Goal: Book appointment/travel/reservation

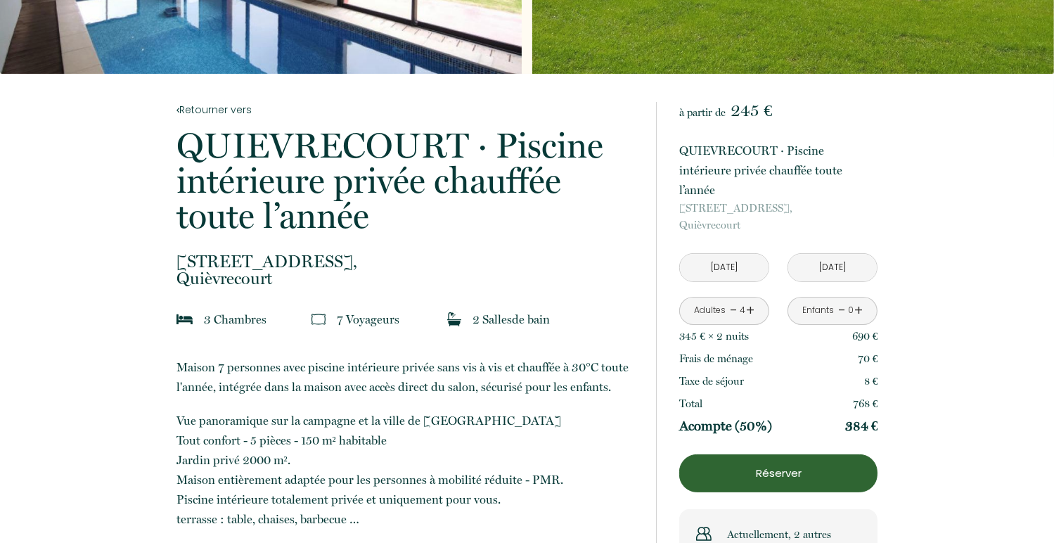
scroll to position [225, 0]
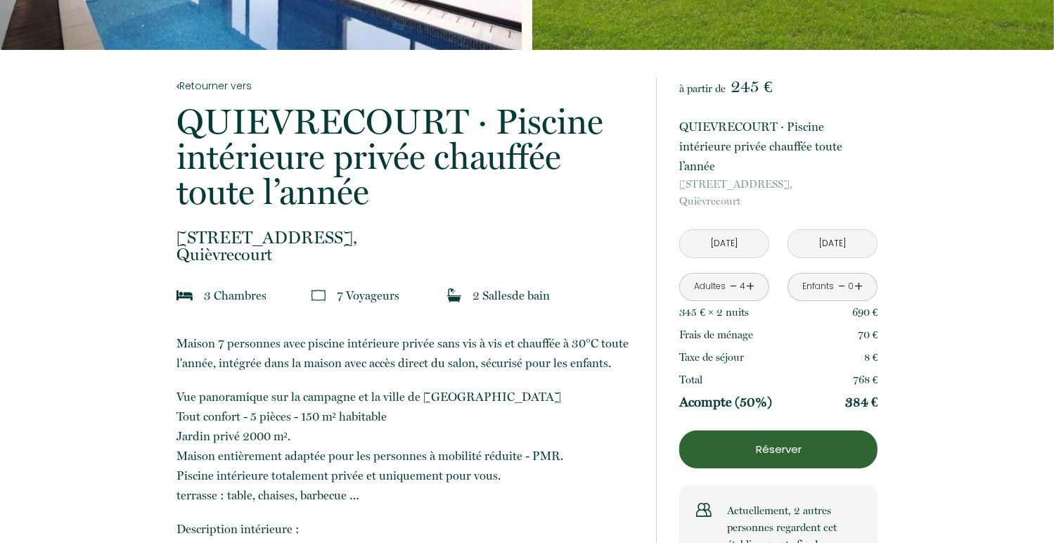
click at [718, 230] on input "[DATE]" at bounding box center [724, 243] width 89 height 27
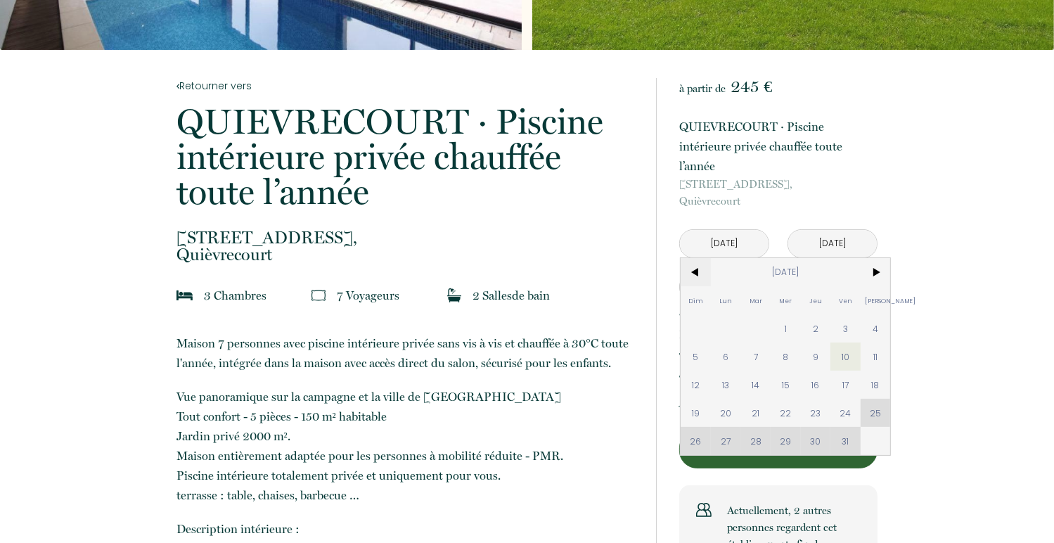
click at [696, 258] on span "<" at bounding box center [696, 272] width 30 height 28
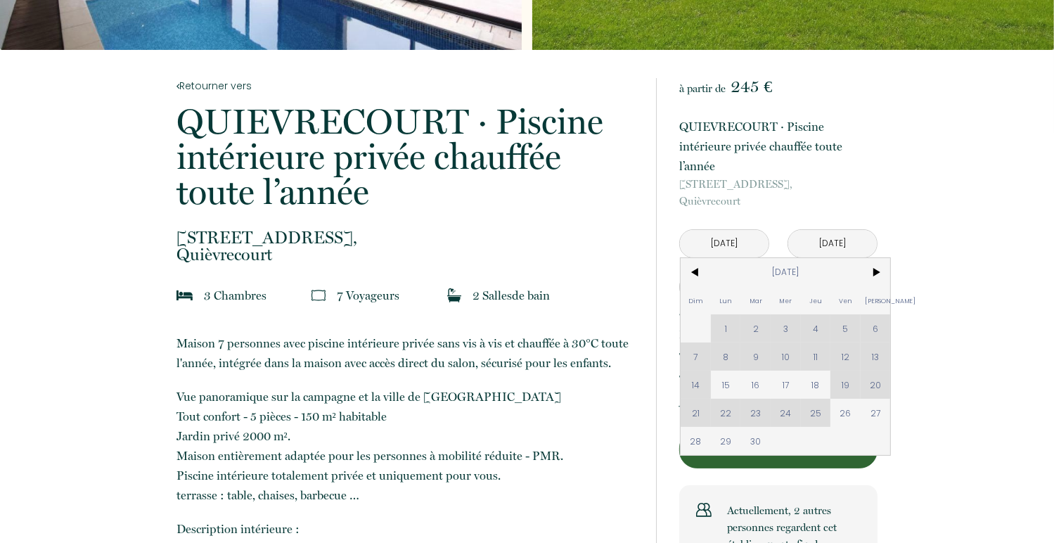
click at [879, 362] on div "Dim Lun Mar Mer Jeu Ven Sam 1 2 3 4 5 6 7 8 9 10 11 12 13 14 15 16 17 18 19 20 …" at bounding box center [786, 356] width 210 height 197
click at [812, 371] on span "18" at bounding box center [816, 385] width 30 height 28
type input "[DATE]"
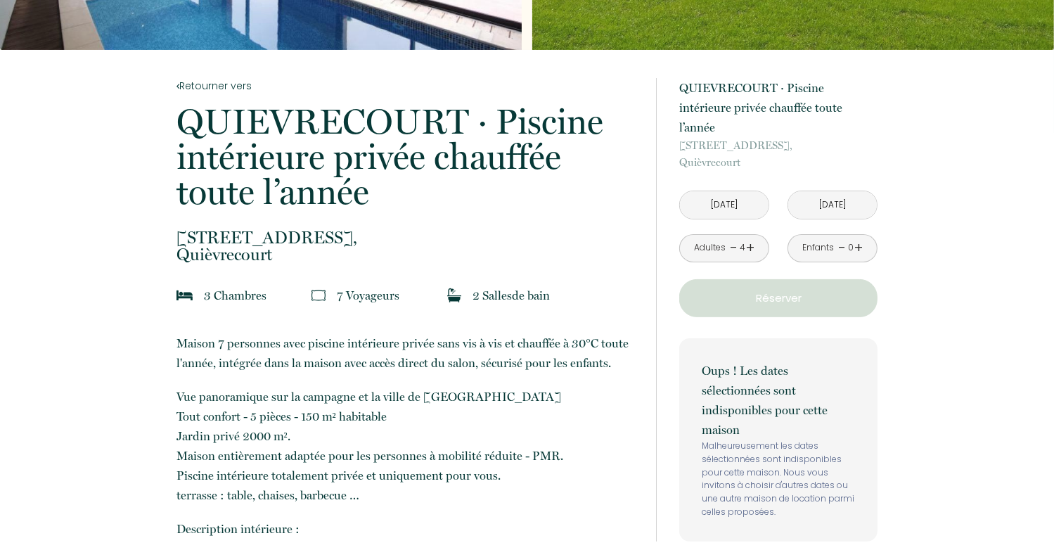
click at [836, 191] on input "[DATE]" at bounding box center [833, 204] width 89 height 27
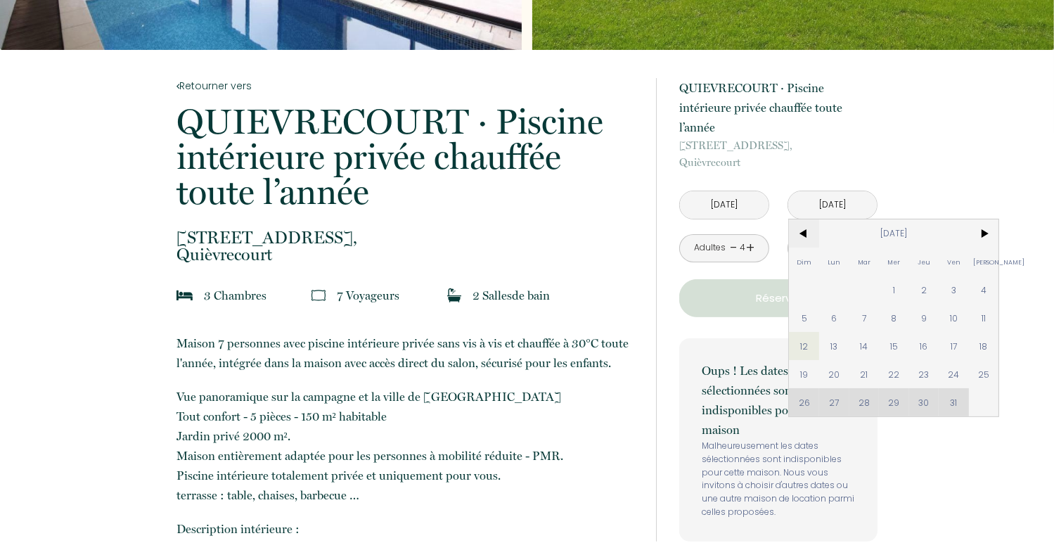
click at [808, 219] on span "<" at bounding box center [804, 233] width 30 height 28
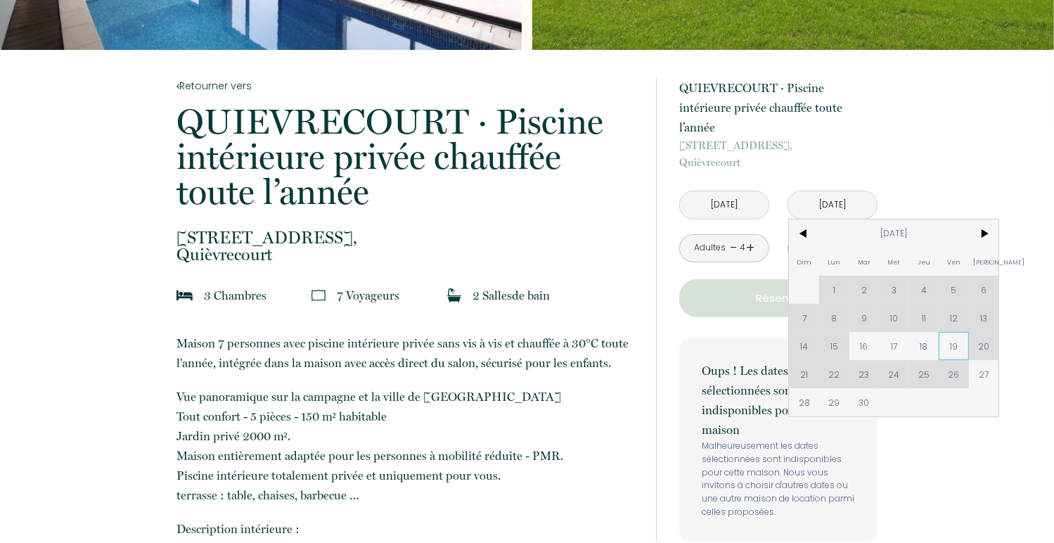
click at [950, 332] on span "19" at bounding box center [954, 346] width 30 height 28
type input "[DATE]"
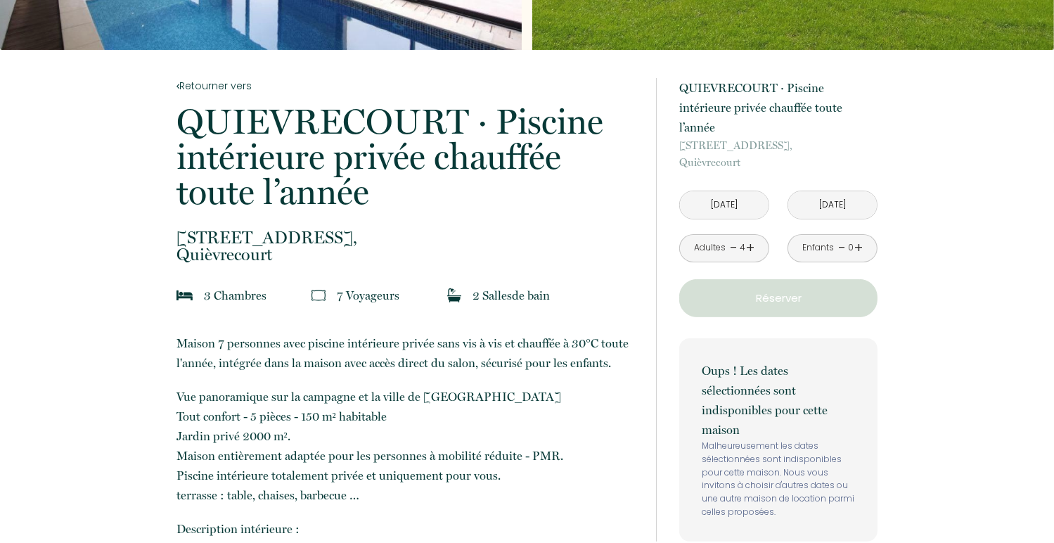
click at [751, 237] on link "+" at bounding box center [750, 248] width 8 height 22
